Goal: Find specific page/section

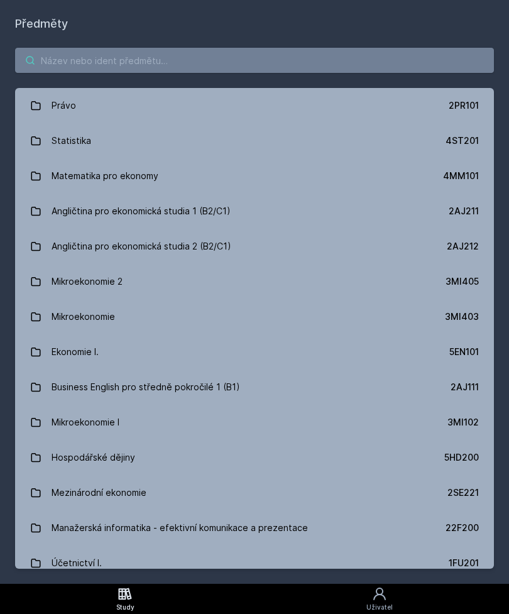
click at [290, 65] on input "search" at bounding box center [254, 60] width 479 height 25
click at [317, 58] on input "search" at bounding box center [254, 60] width 479 height 25
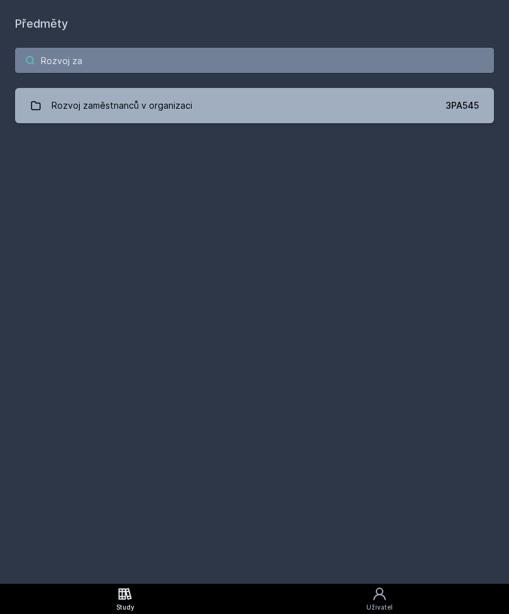
type input "Rozvoj za"
click at [347, 109] on link "Rozvoj zaměstnanců v organizaci 3PA545" at bounding box center [254, 105] width 479 height 35
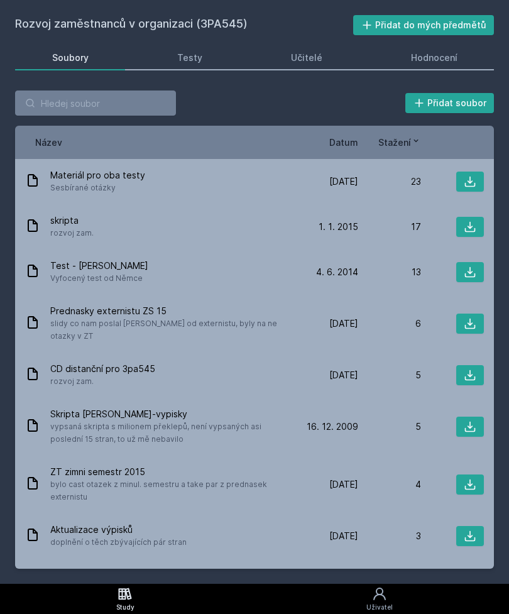
click at [319, 64] on div "Učitelé" at bounding box center [306, 58] width 31 height 13
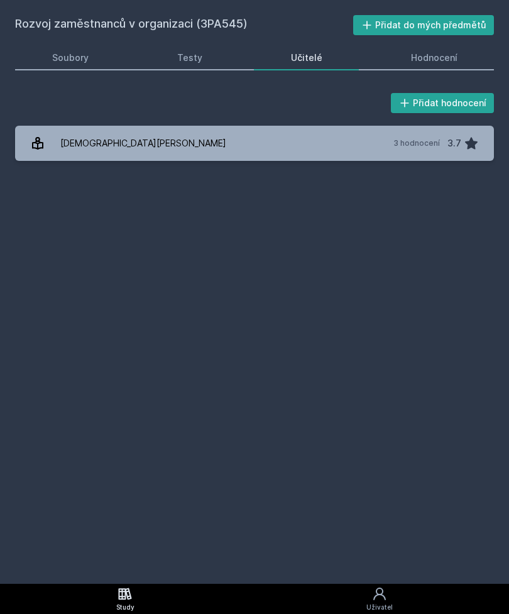
click at [444, 60] on div "Hodnocení" at bounding box center [434, 58] width 47 height 13
